Goal: Information Seeking & Learning: Learn about a topic

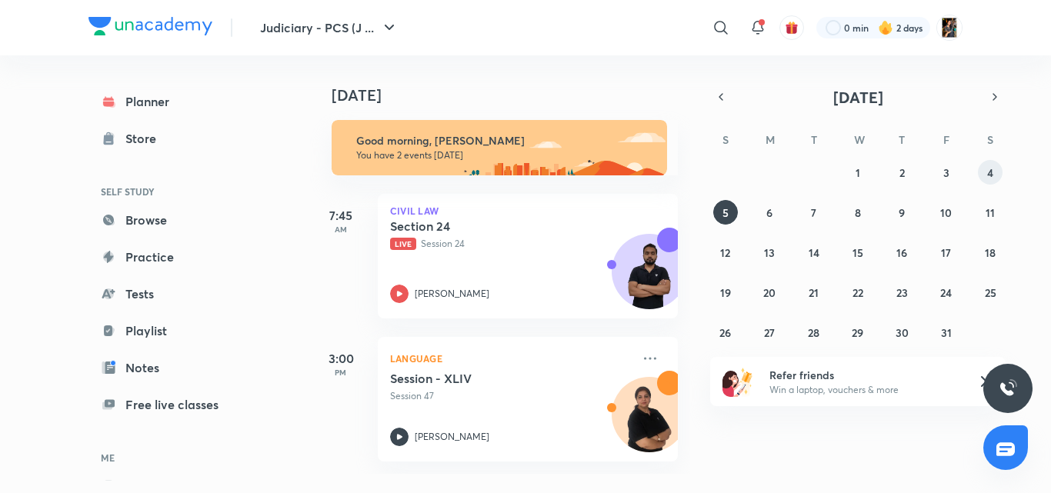
click at [983, 179] on button "4" at bounding box center [990, 172] width 25 height 25
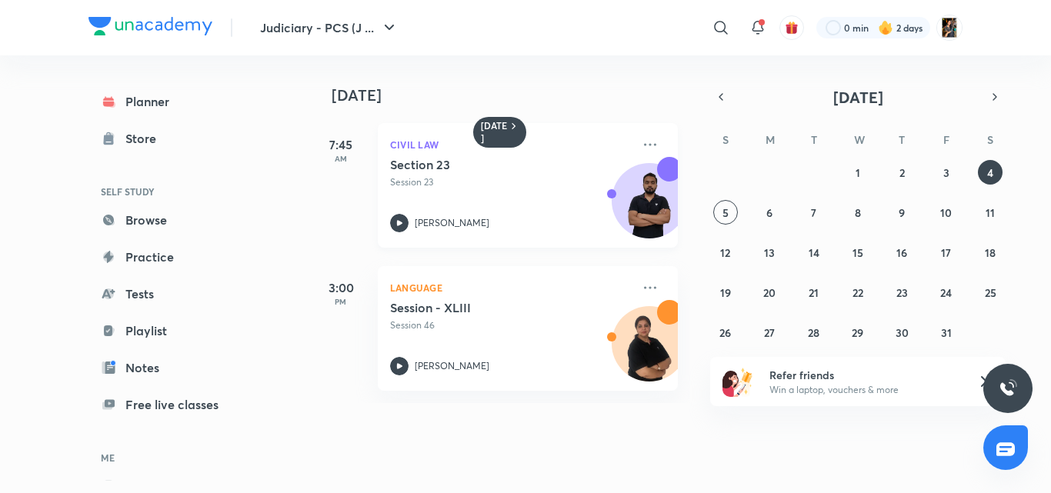
click at [462, 222] on p "[PERSON_NAME]" at bounding box center [452, 223] width 75 height 14
